Goal: Navigation & Orientation: Find specific page/section

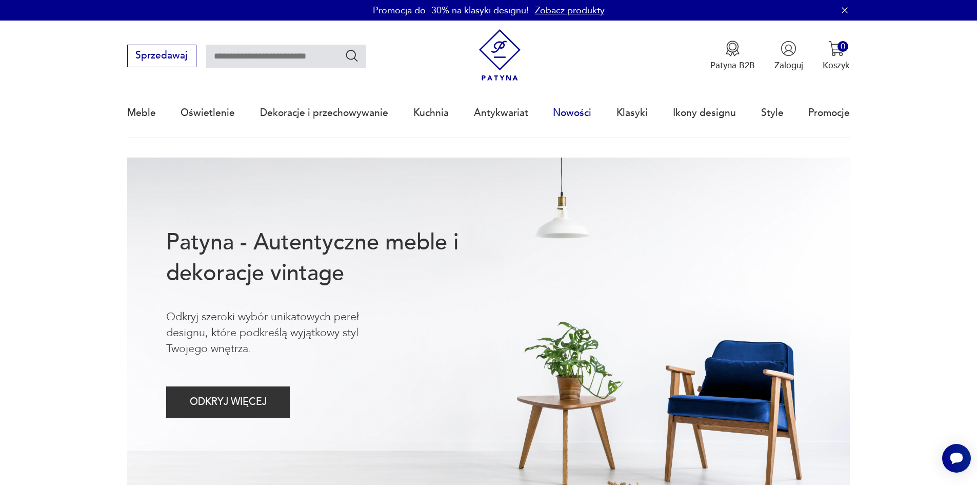
click at [561, 114] on link "Nowości" at bounding box center [572, 112] width 38 height 47
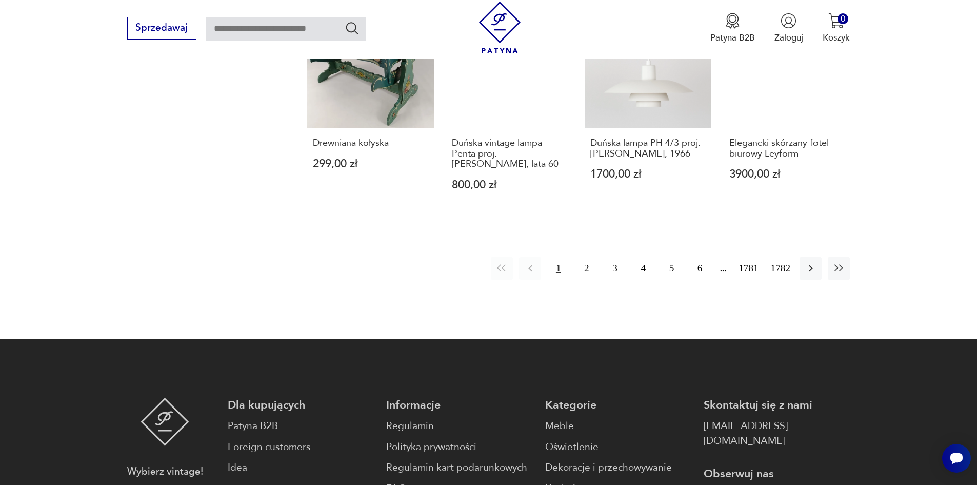
scroll to position [1096, 0]
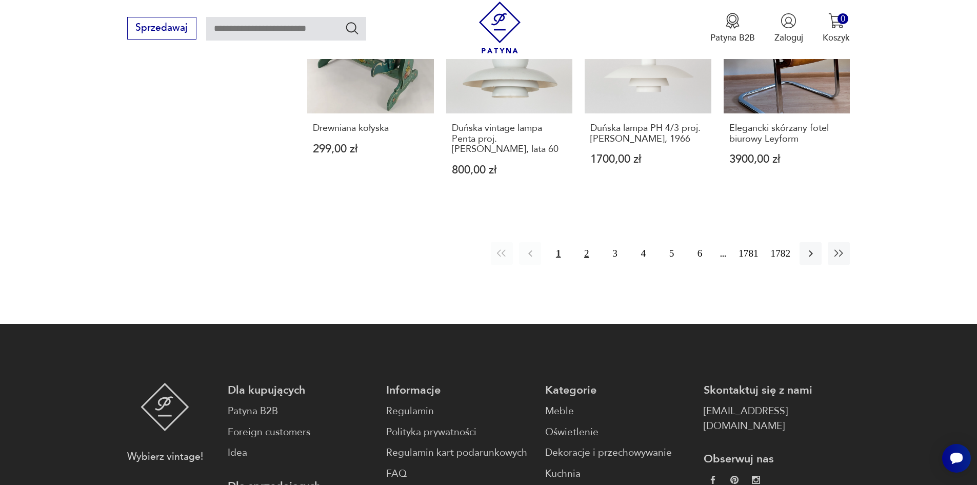
click at [589, 242] on button "2" at bounding box center [587, 253] width 22 height 22
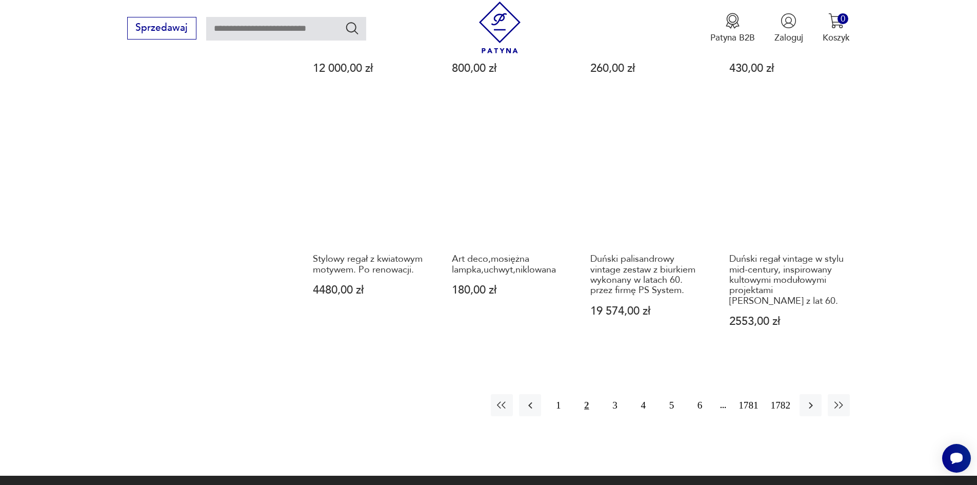
scroll to position [1046, 0]
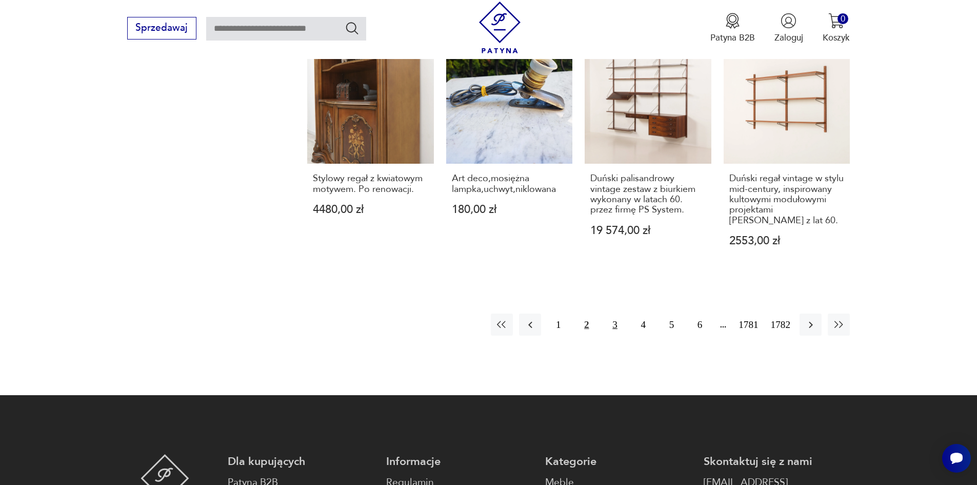
click at [615, 313] on button "3" at bounding box center [615, 324] width 22 height 22
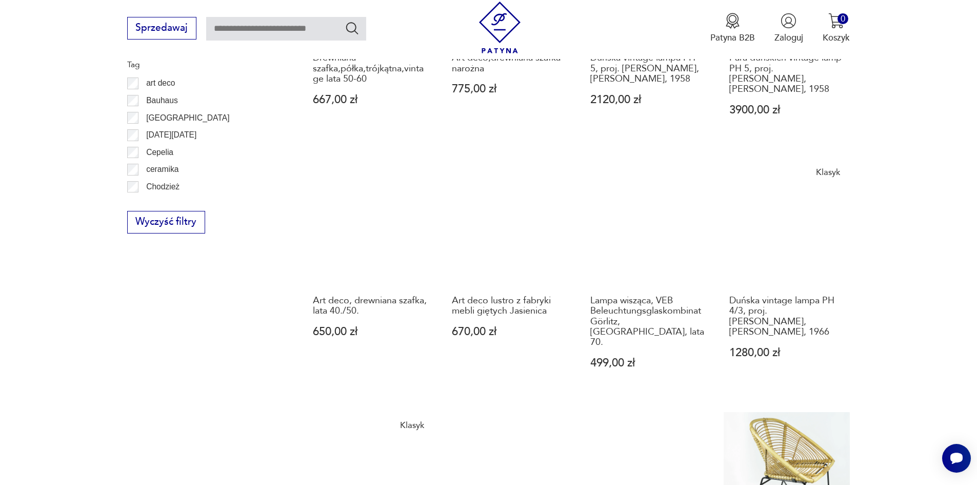
scroll to position [841, 0]
